Goal: Task Accomplishment & Management: Use online tool/utility

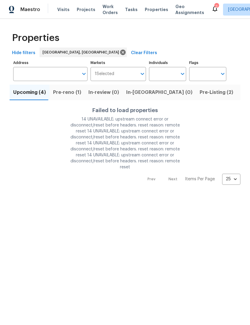
click at [72, 90] on span "Pre-reno (1)" at bounding box center [67, 92] width 28 height 8
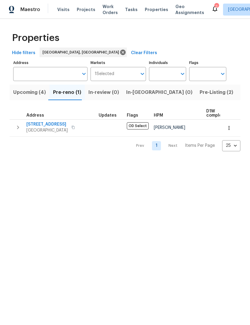
click at [32, 92] on span "Upcoming (4)" at bounding box center [29, 92] width 33 height 8
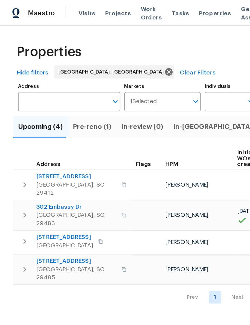
click at [146, 12] on span "Properties" at bounding box center [156, 10] width 23 height 6
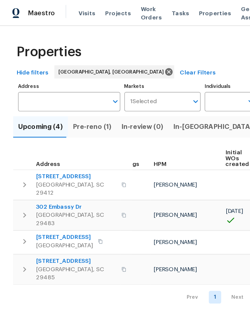
scroll to position [0, 6]
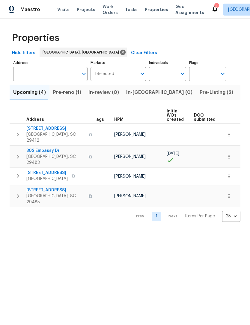
click at [62, 7] on span "Visits" at bounding box center [63, 10] width 12 height 6
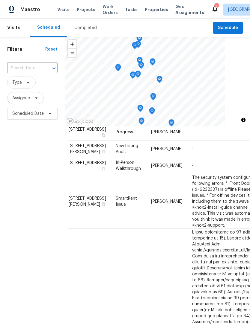
scroll to position [54, 4]
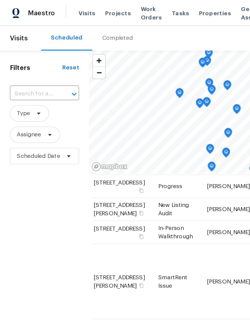
click at [147, 12] on span "Properties" at bounding box center [156, 10] width 23 height 6
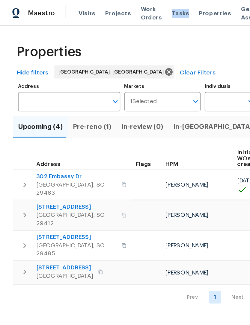
click at [105, 7] on span "Work Orders" at bounding box center [109, 10] width 15 height 12
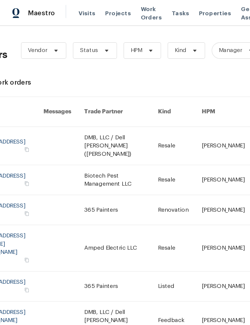
scroll to position [0, 19]
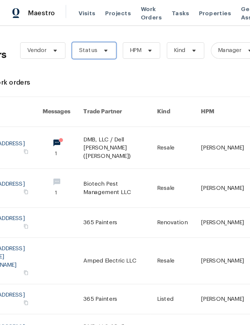
click at [75, 38] on icon at bounding box center [77, 36] width 5 height 5
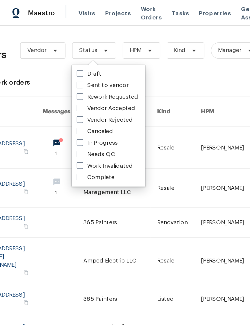
click at [58, 111] on span at bounding box center [58, 112] width 5 height 5
click at [58, 111] on input "Needs QC" at bounding box center [58, 112] width 4 height 4
checkbox input "true"
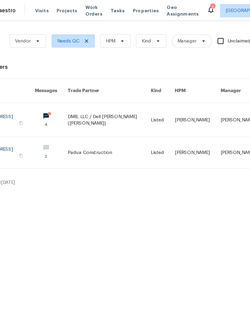
click at [212, 7] on icon at bounding box center [214, 9] width 5 height 6
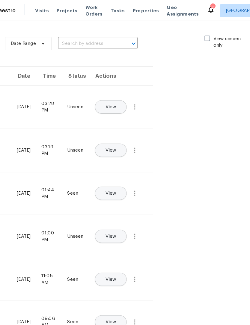
scroll to position [0, 67]
click at [209, 33] on span at bounding box center [211, 34] width 5 height 5
click at [209, 33] on input "View unseen only" at bounding box center [211, 34] width 4 height 4
checkbox input "true"
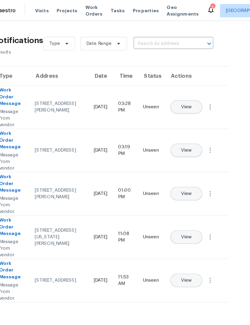
scroll to position [0, 0]
